Goal: Information Seeking & Learning: Learn about a topic

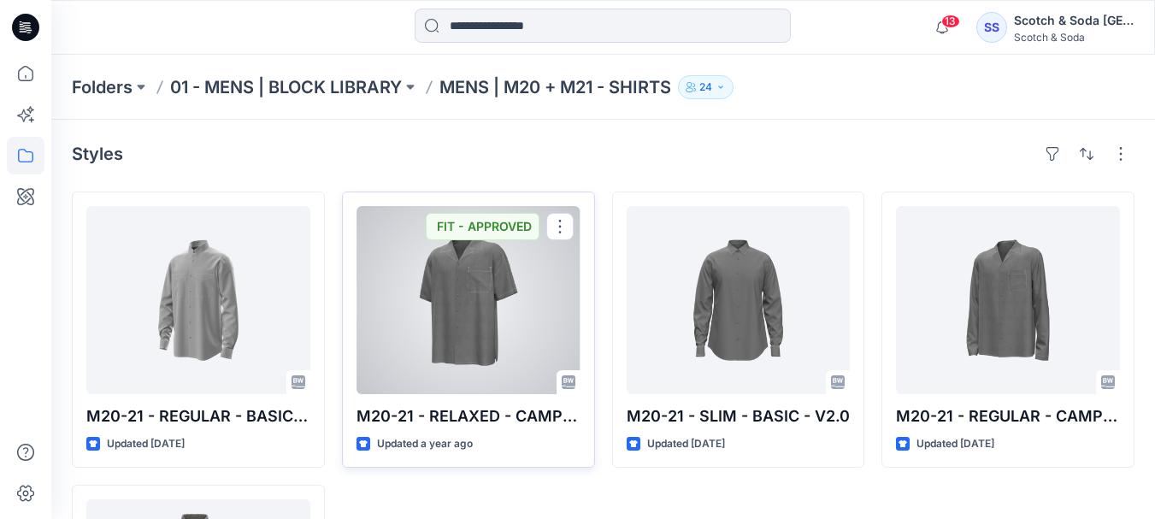
click at [493, 322] on div at bounding box center [469, 300] width 224 height 188
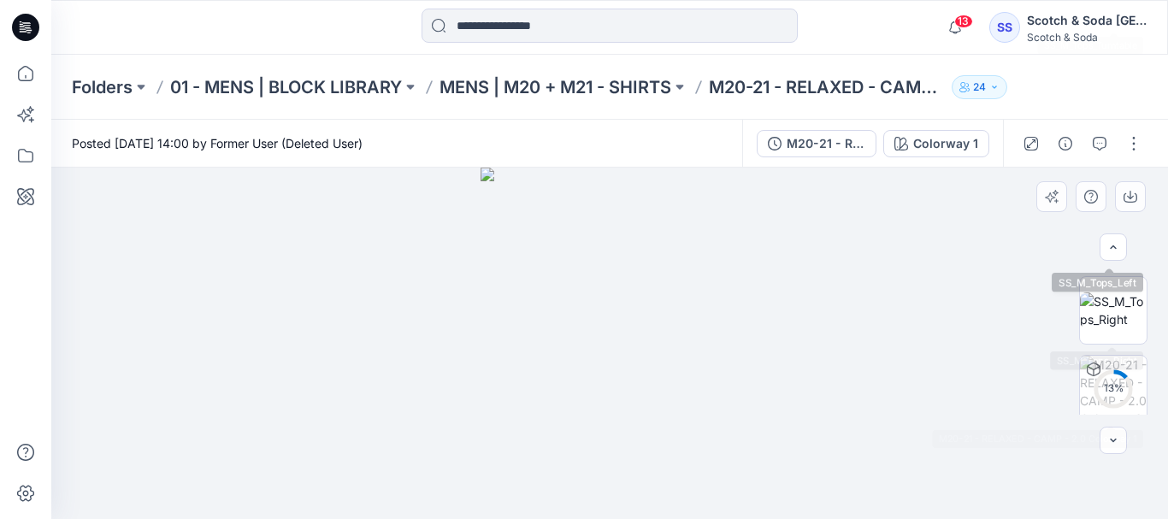
scroll to position [477, 0]
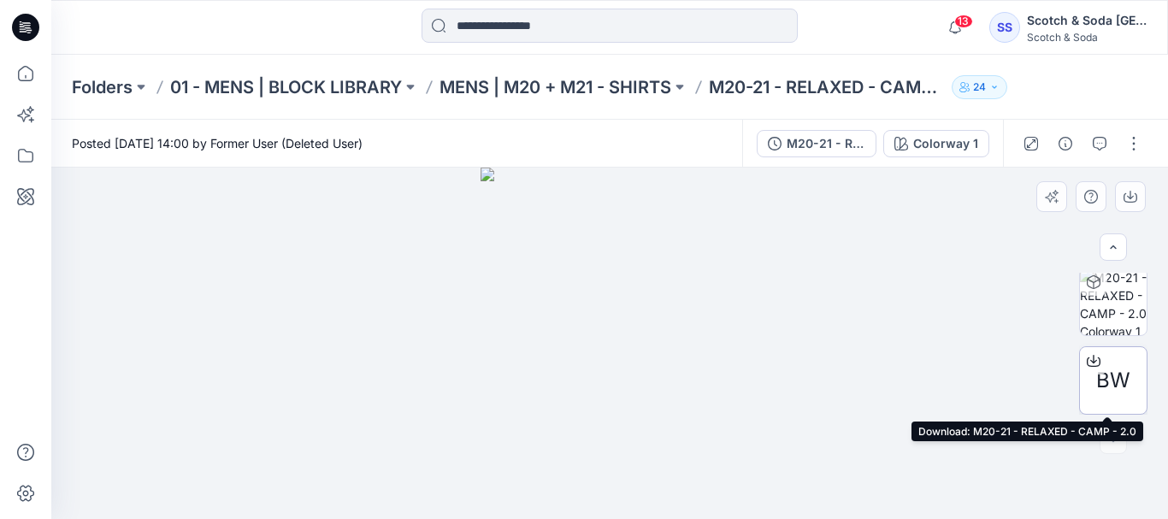
click at [1112, 379] on span "BW" at bounding box center [1113, 380] width 34 height 31
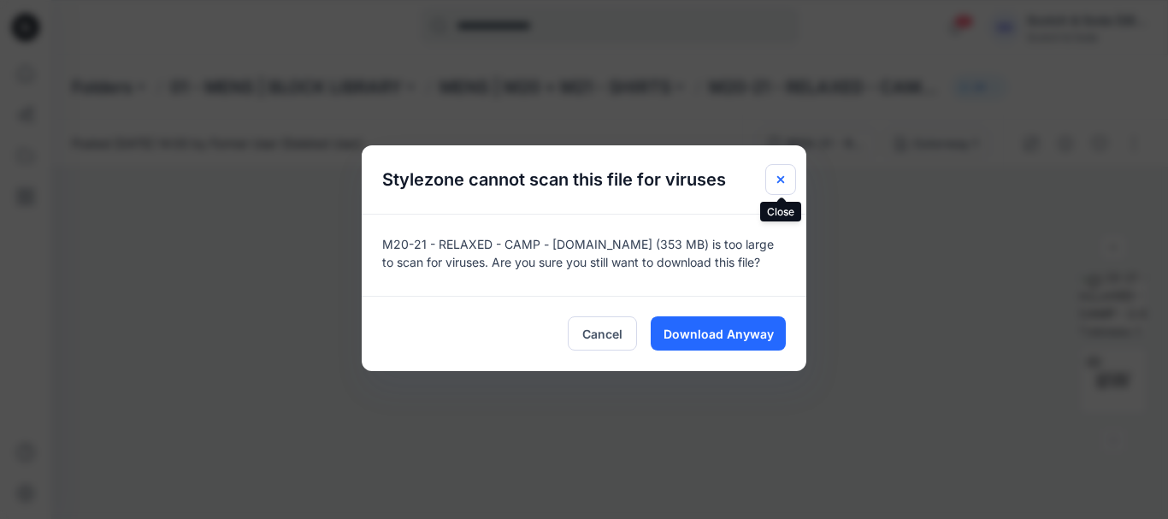
click at [782, 174] on icon "Close" at bounding box center [781, 180] width 14 height 14
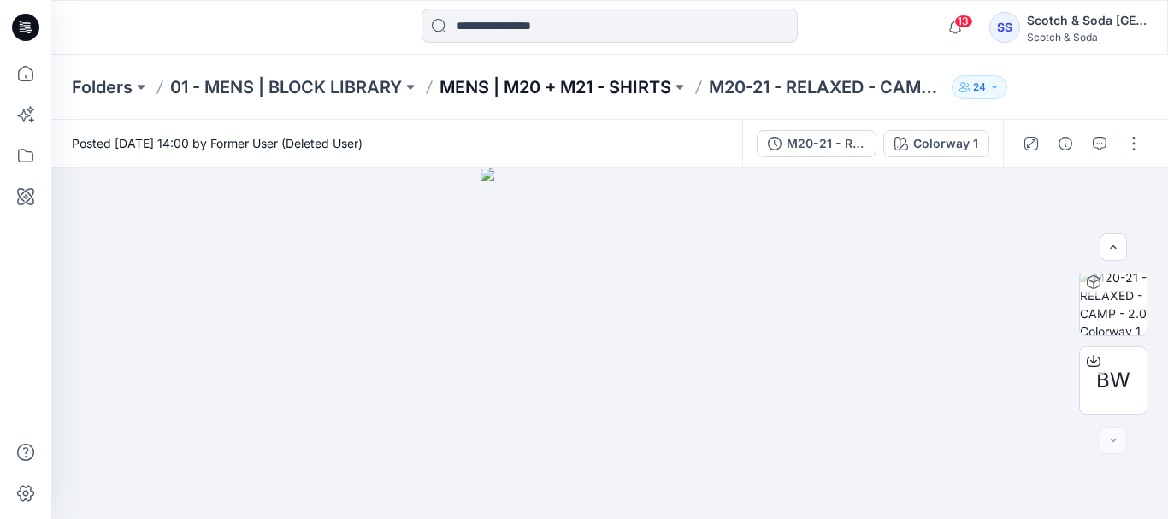
click at [488, 90] on p "MENS | M20 + M21 - SHIRTS" at bounding box center [556, 87] width 232 height 24
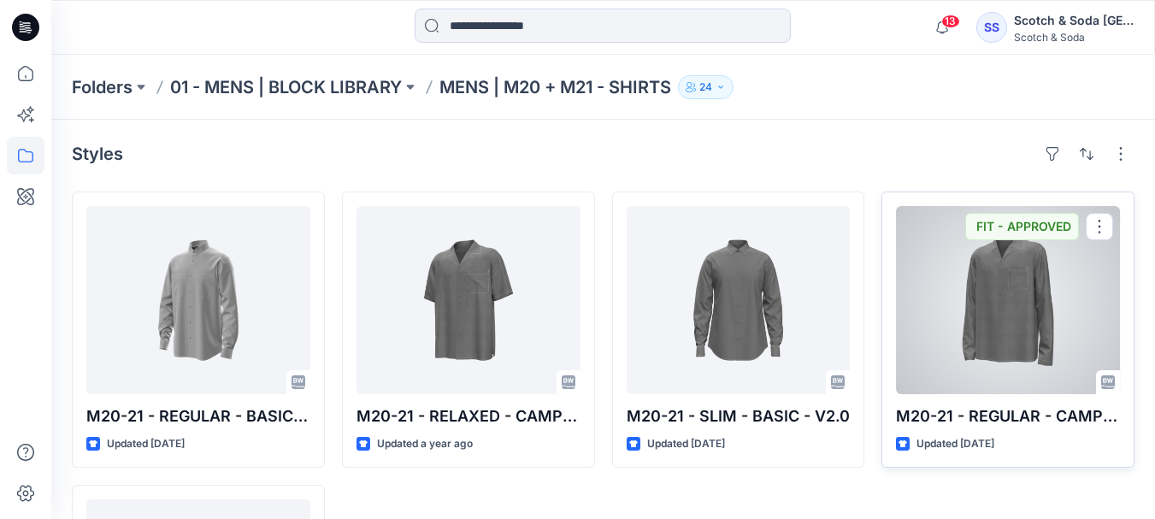
click at [966, 290] on div at bounding box center [1008, 300] width 224 height 188
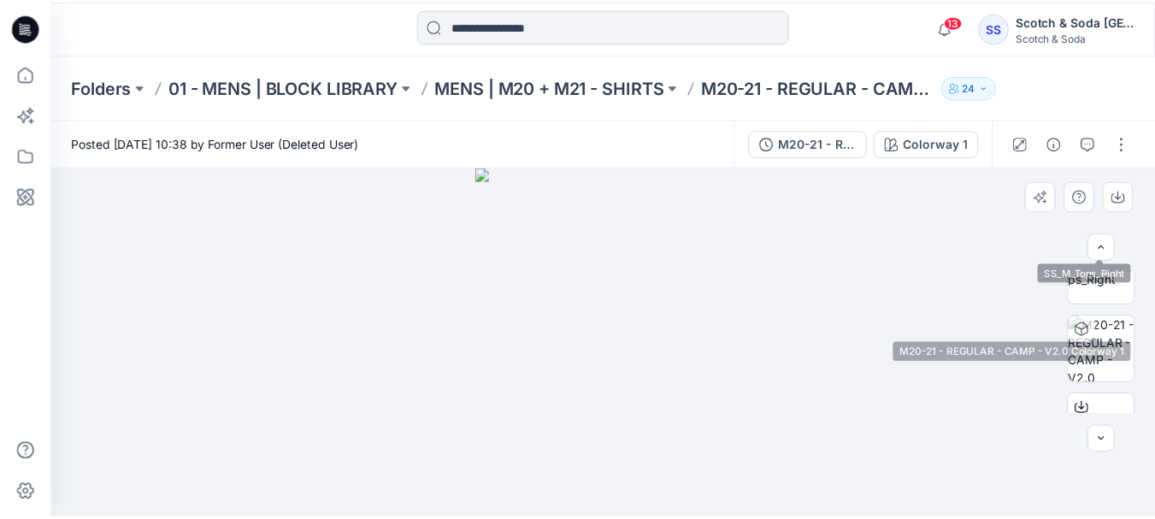
scroll to position [477, 0]
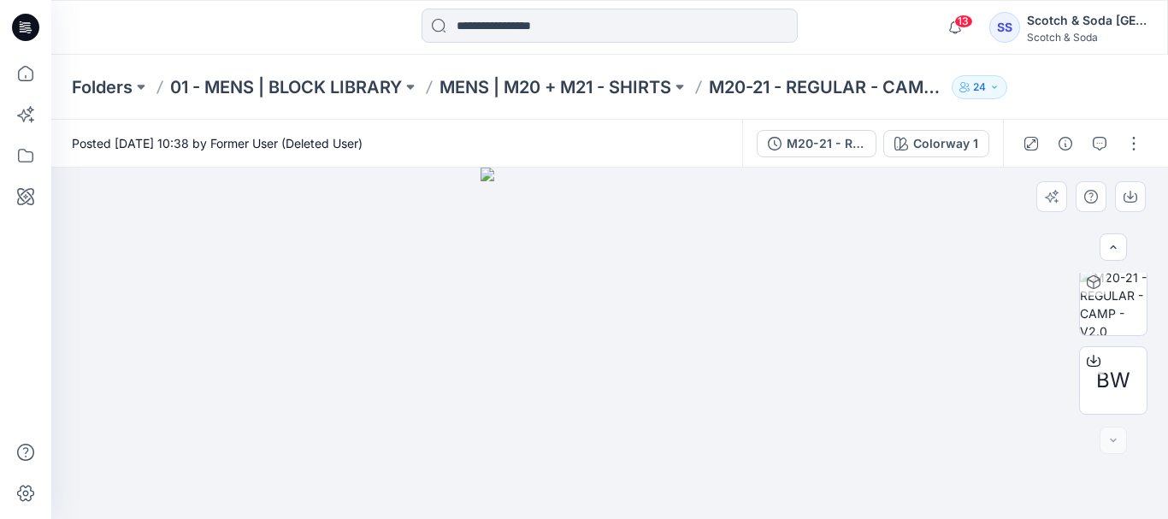
click at [864, 346] on div at bounding box center [609, 344] width 1117 height 352
click at [476, 89] on p "MENS | M20 + M21 - SHIRTS" at bounding box center [556, 87] width 232 height 24
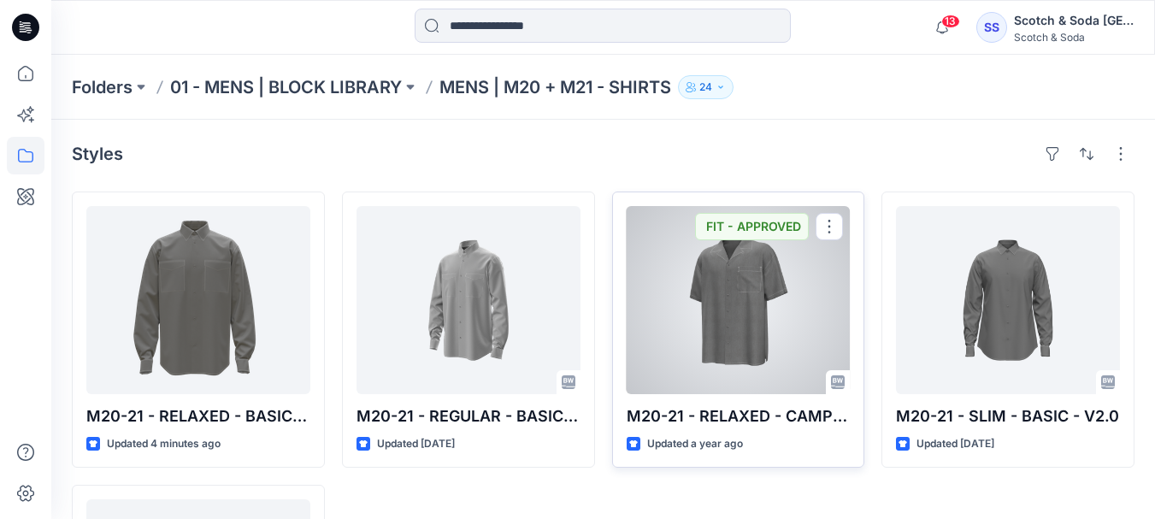
click at [716, 306] on div at bounding box center [739, 300] width 224 height 188
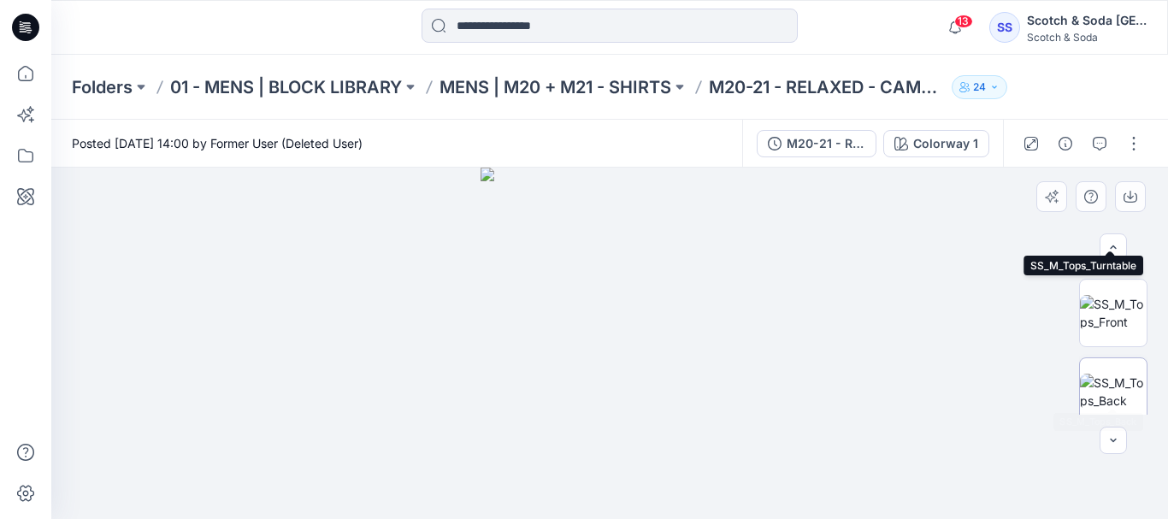
scroll to position [171, 0]
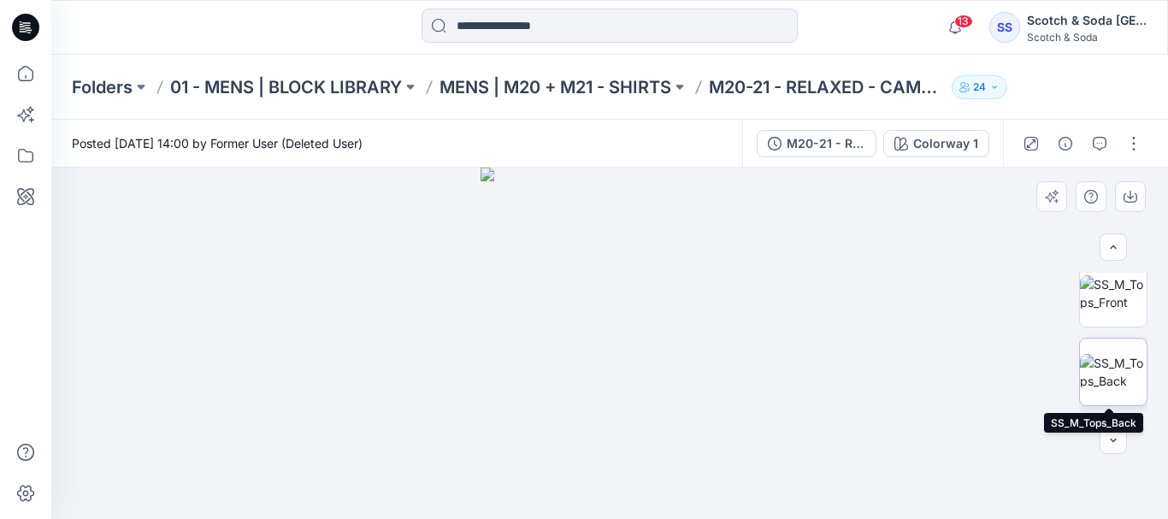
click at [1126, 375] on img at bounding box center [1113, 372] width 67 height 36
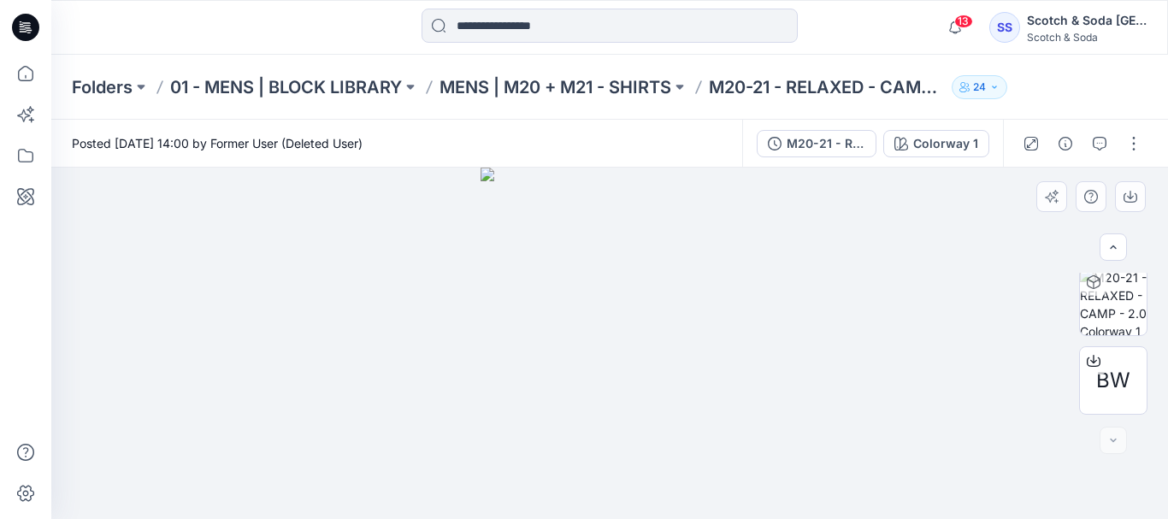
scroll to position [0, 0]
click at [863, 21] on div at bounding box center [609, 28] width 558 height 38
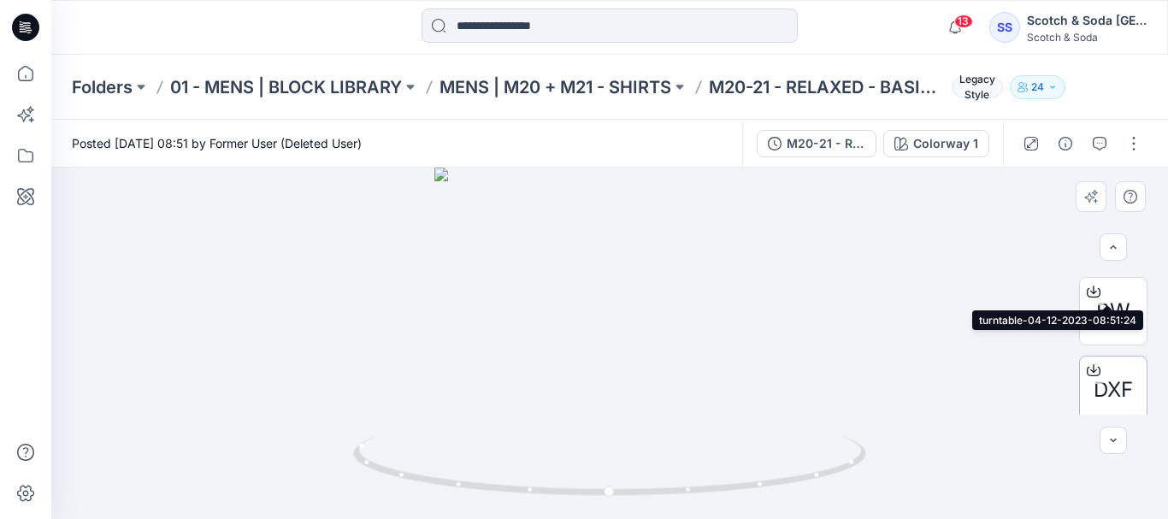
scroll to position [163, 0]
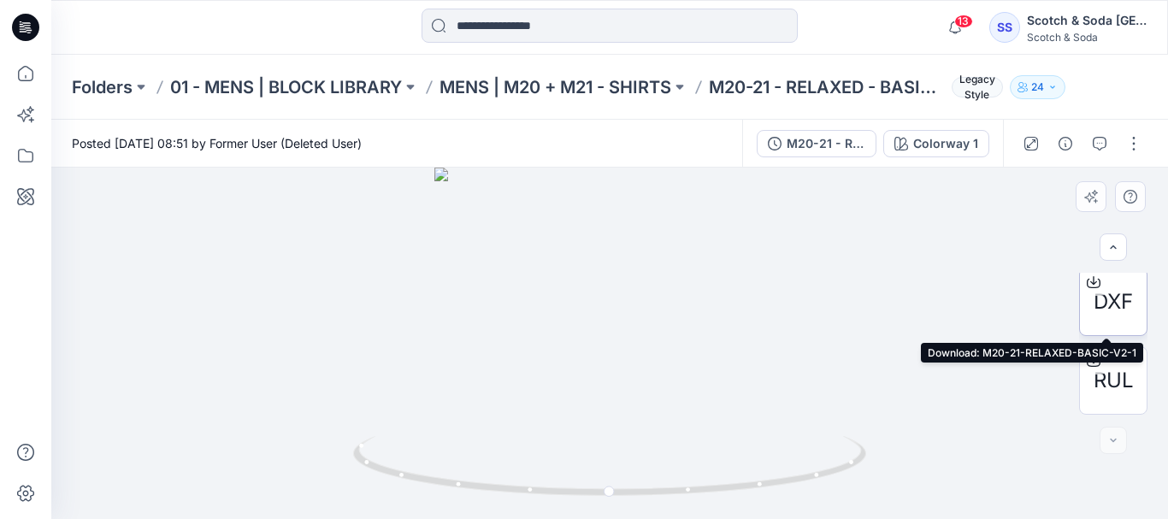
click at [1090, 281] on icon at bounding box center [1093, 279] width 7 height 9
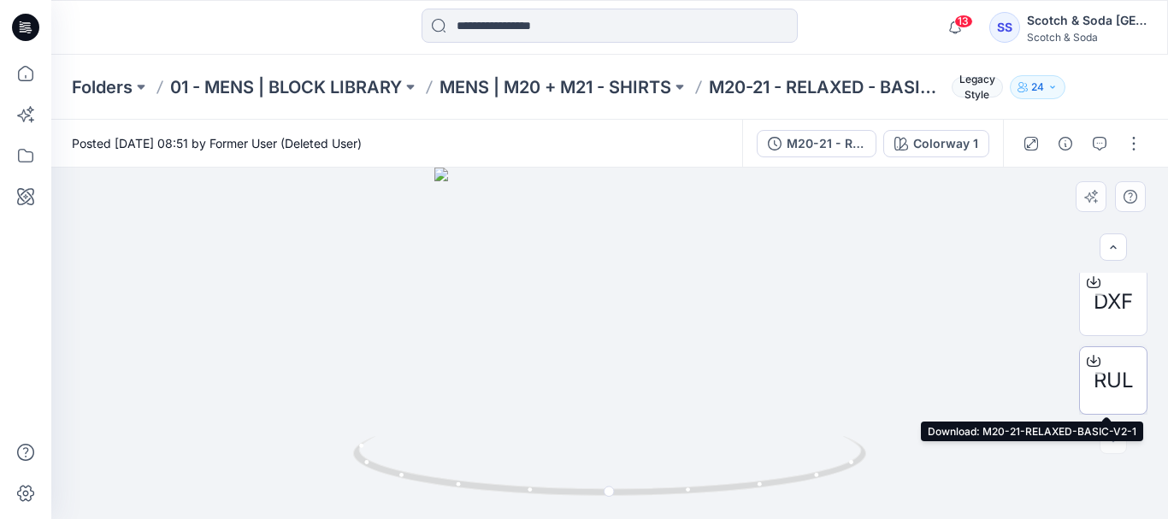
click at [1091, 359] on icon at bounding box center [1094, 361] width 14 height 14
